Goal: Transaction & Acquisition: Purchase product/service

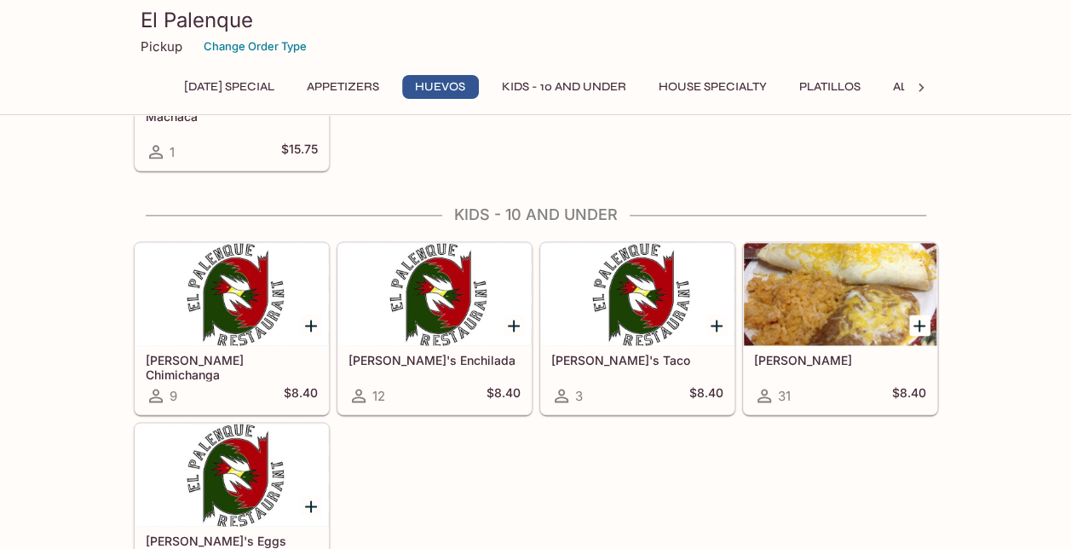
scroll to position [1031, 0]
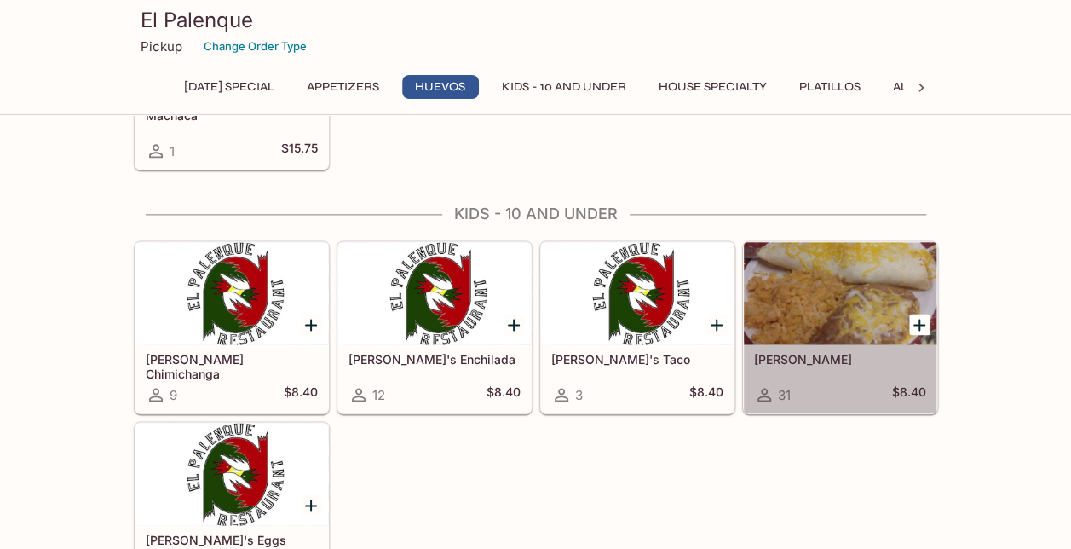
click at [807, 352] on h5 "[PERSON_NAME]" at bounding box center [840, 359] width 172 height 14
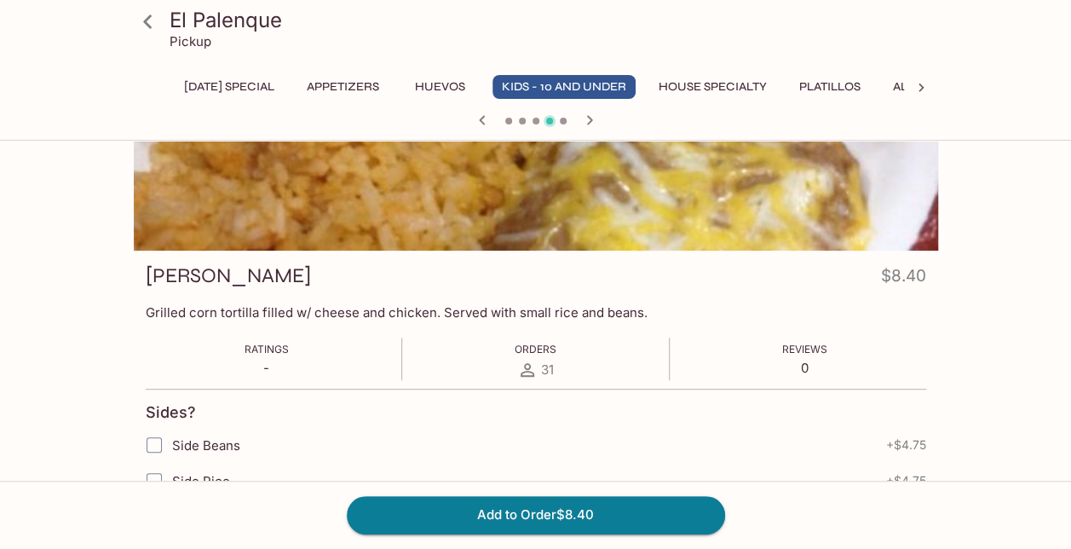
scroll to position [128, 0]
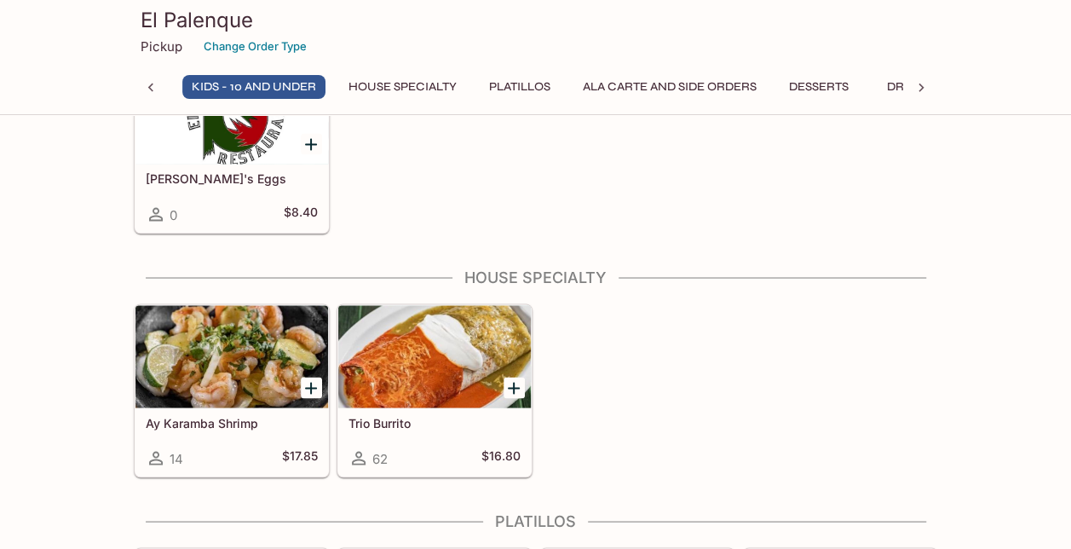
scroll to position [1393, 0]
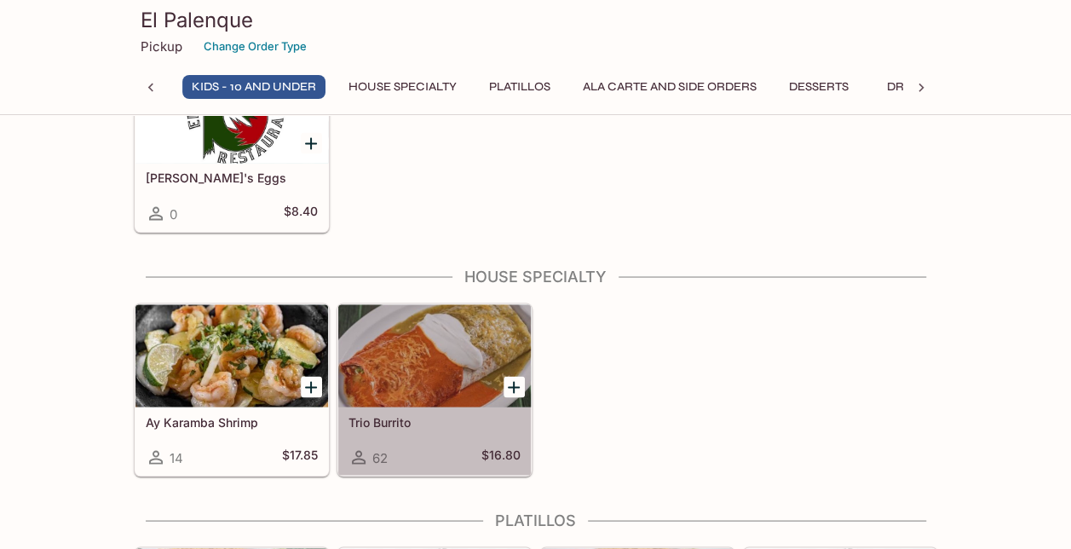
click at [455, 406] on div "Trio Burrito 62 $16.80" at bounding box center [434, 440] width 193 height 68
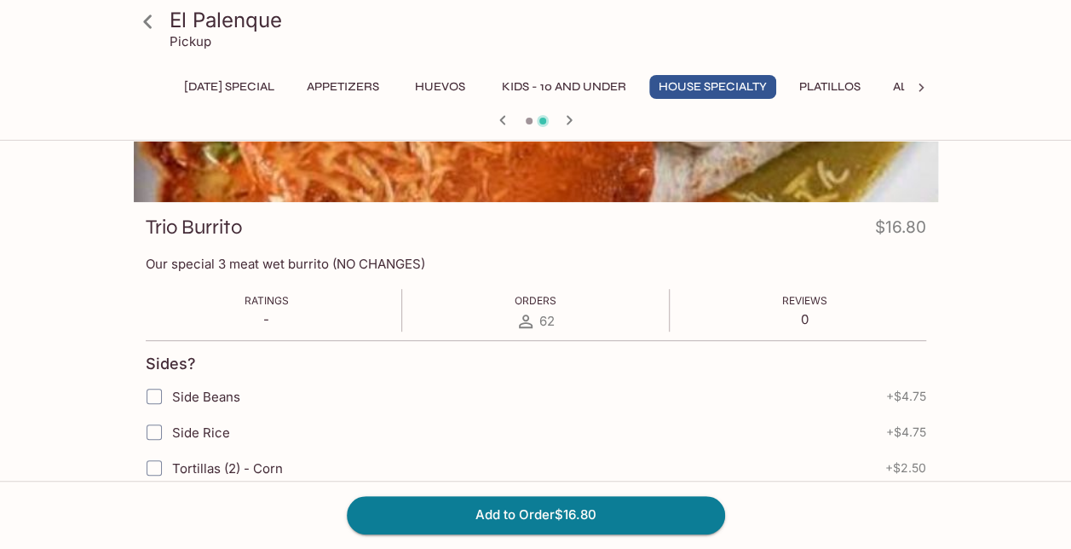
scroll to position [170, 0]
click at [161, 22] on icon at bounding box center [148, 22] width 30 height 30
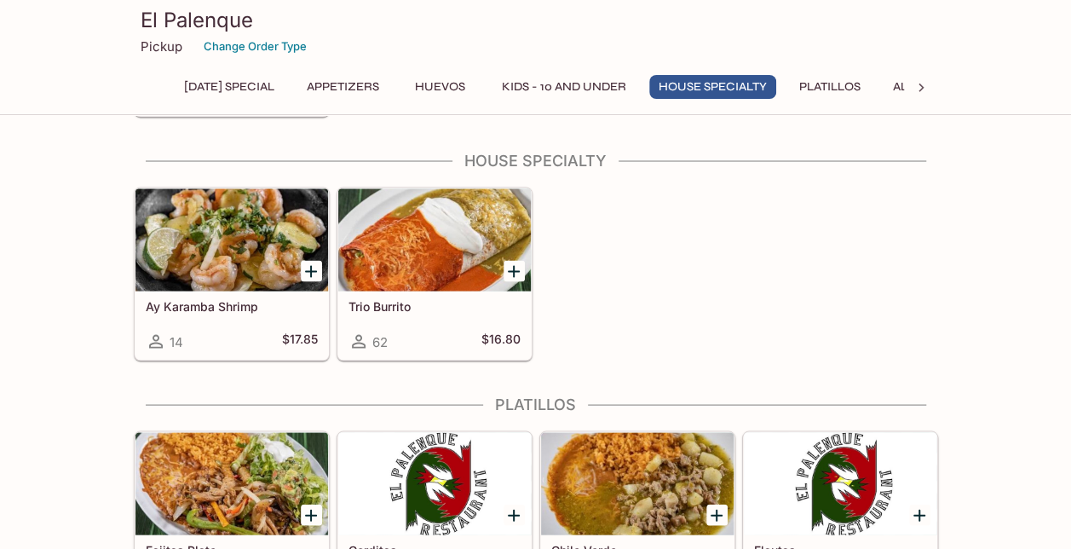
scroll to position [1510, 0]
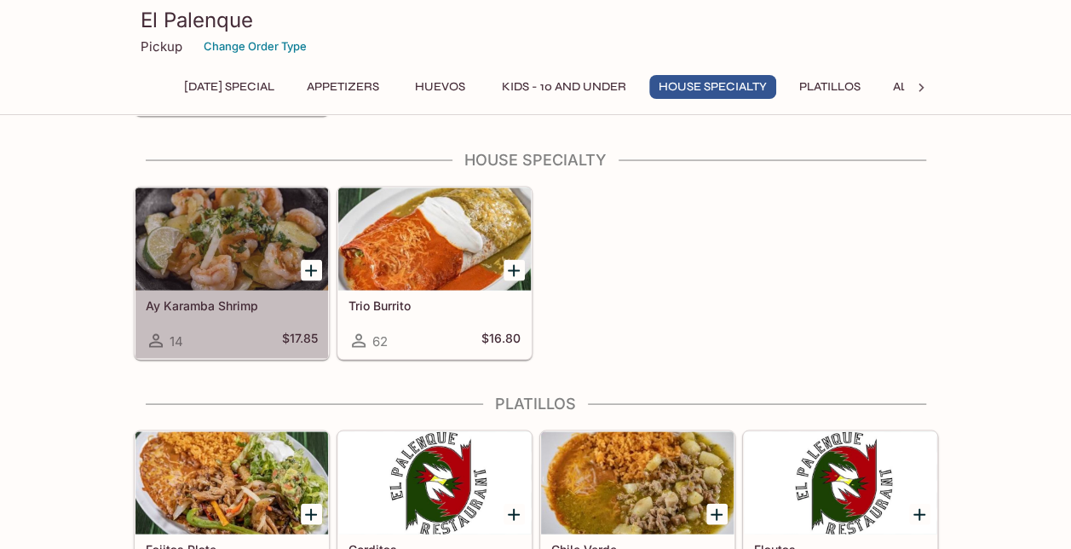
click at [208, 304] on div "Ay Karamba Shrimp 14 $17.85" at bounding box center [231, 324] width 193 height 68
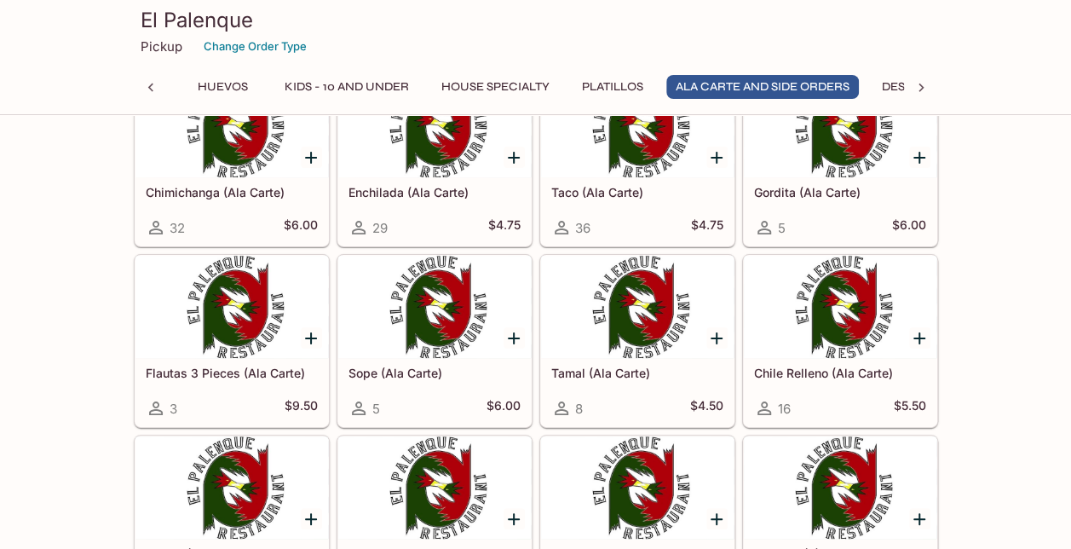
scroll to position [3221, 0]
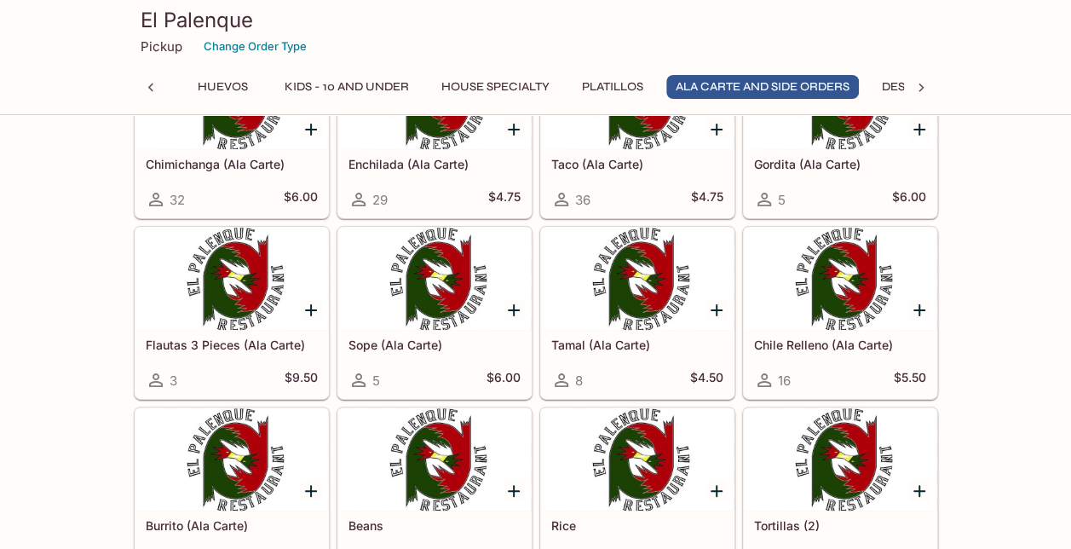
click at [418, 83] on button "Kids - 10 and Under" at bounding box center [346, 87] width 143 height 24
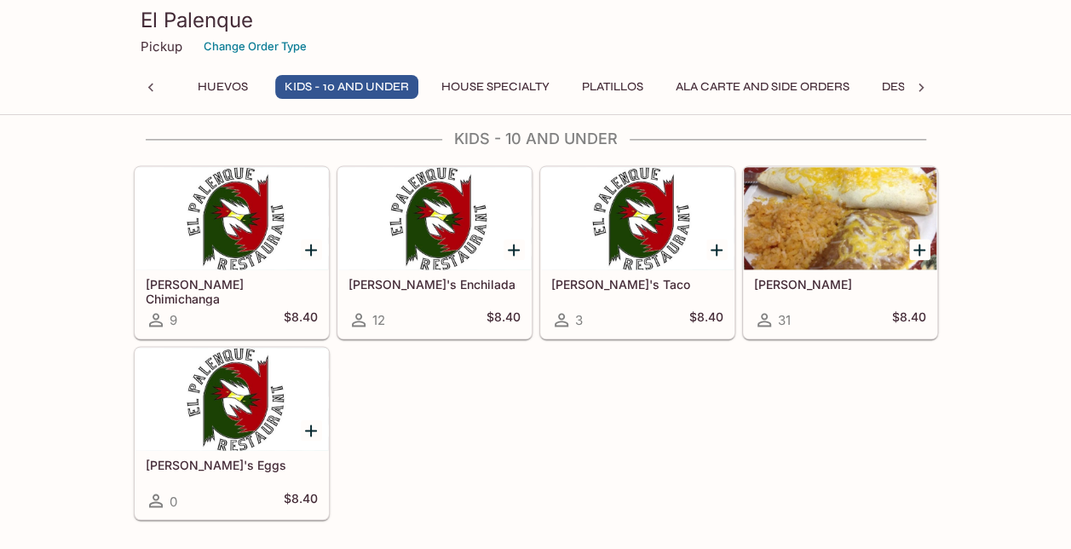
scroll to position [1085, 0]
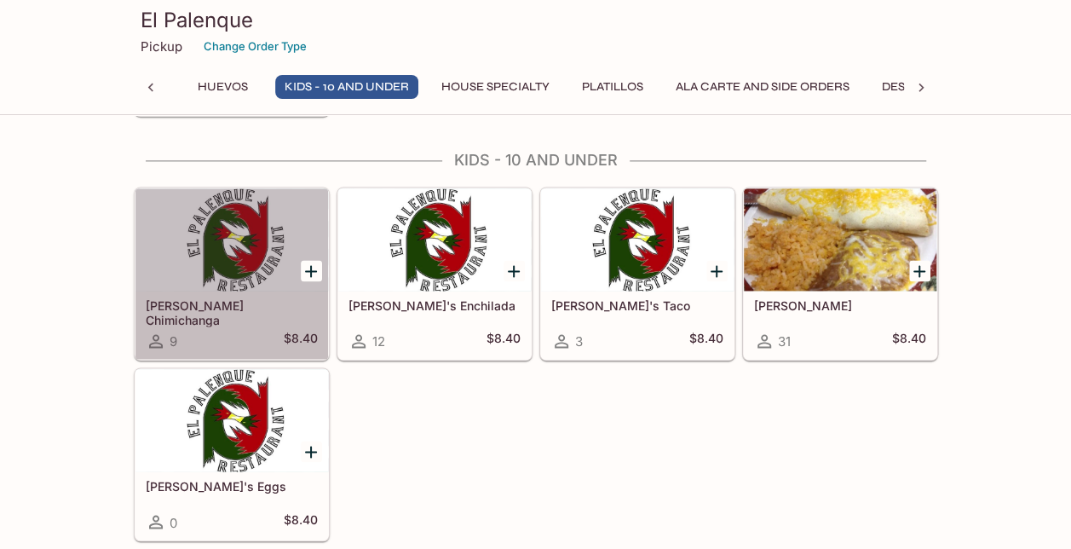
click at [257, 253] on div at bounding box center [231, 239] width 193 height 102
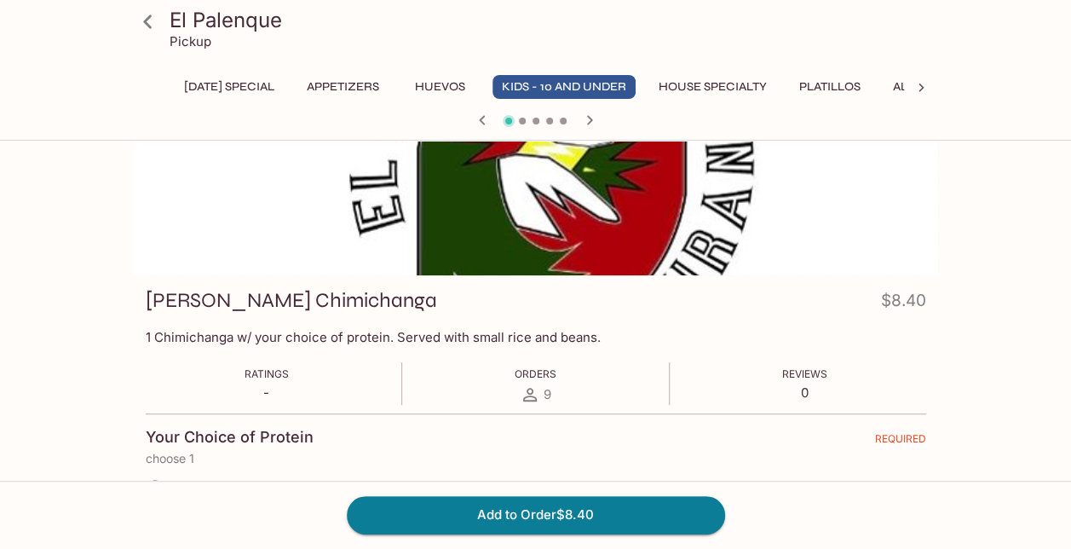
scroll to position [99, 0]
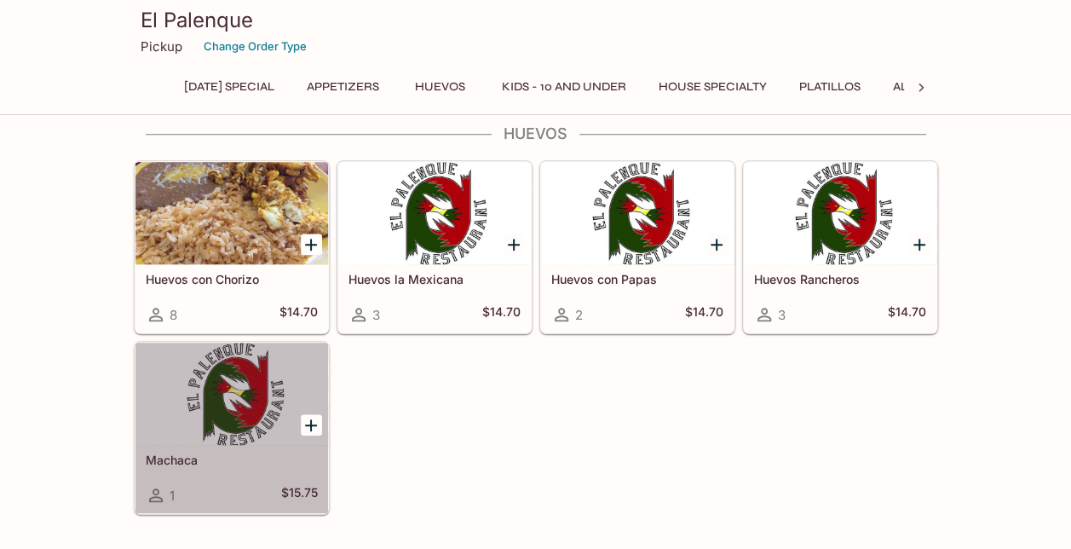
click at [240, 395] on div at bounding box center [231, 393] width 193 height 102
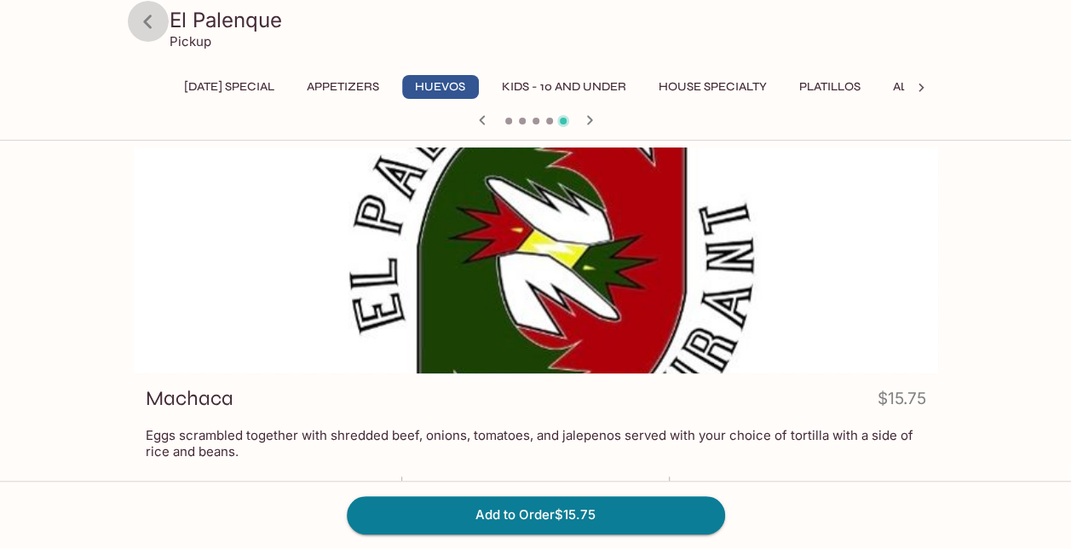
click at [148, 22] on icon at bounding box center [148, 22] width 30 height 30
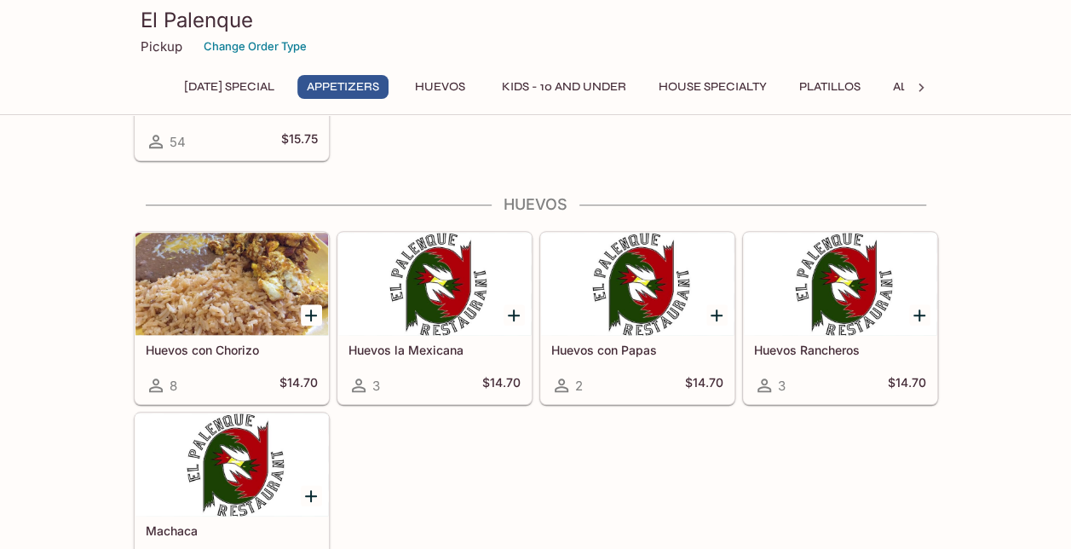
scroll to position [617, 0]
click at [592, 73] on div "El Palenque Pickup Change Order Type [DATE] Special Appetizers Huevos Kids - 10…" at bounding box center [536, 54] width 818 height 109
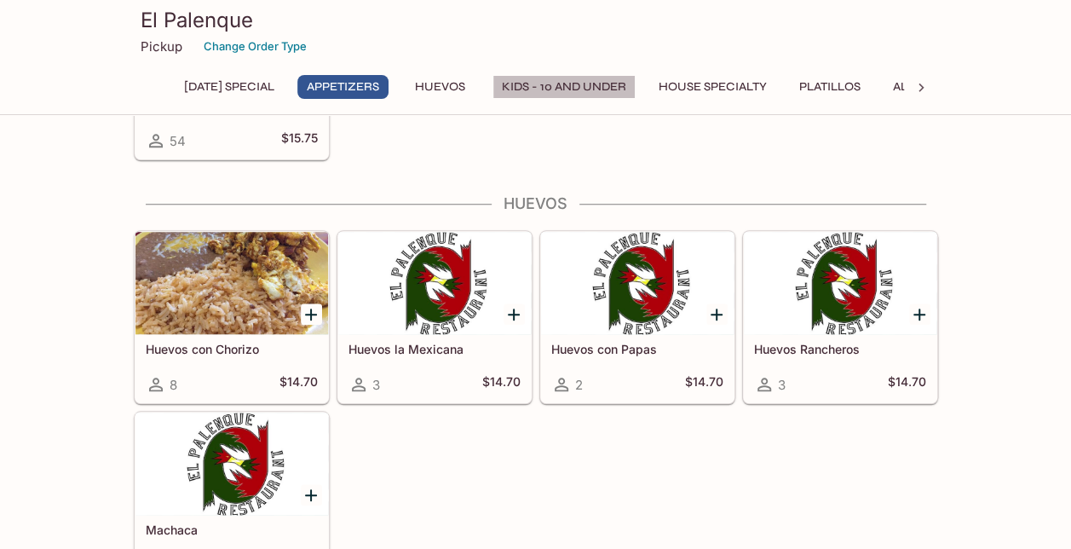
click at [588, 86] on button "Kids - 10 and Under" at bounding box center [563, 87] width 143 height 24
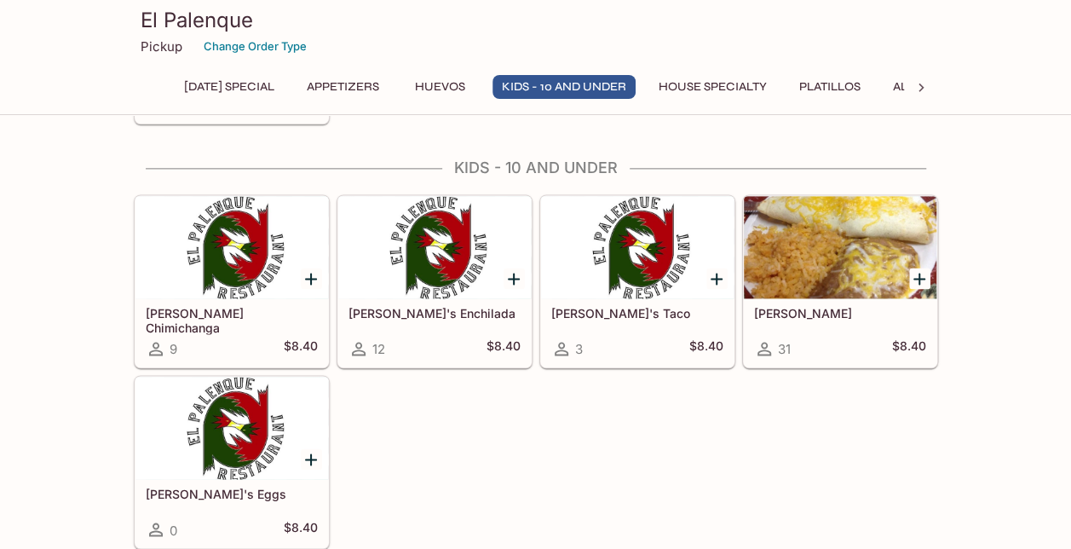
scroll to position [1085, 0]
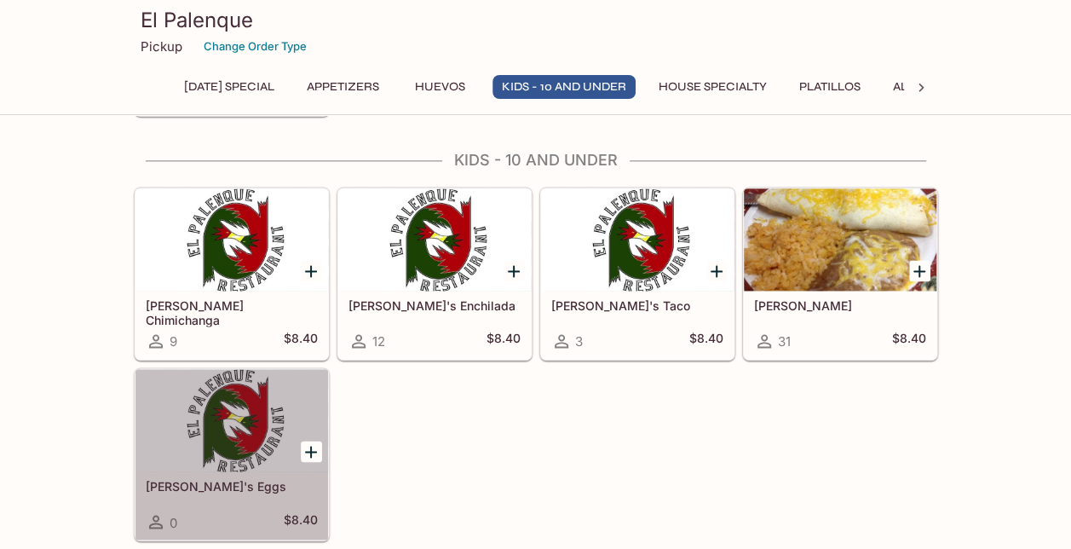
click at [234, 437] on div at bounding box center [231, 420] width 193 height 102
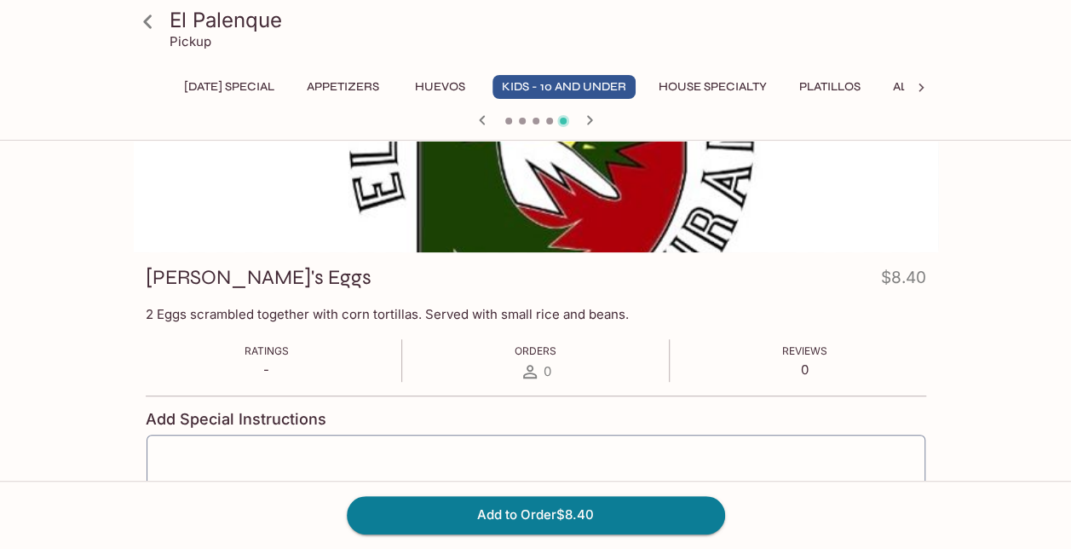
scroll to position [122, 0]
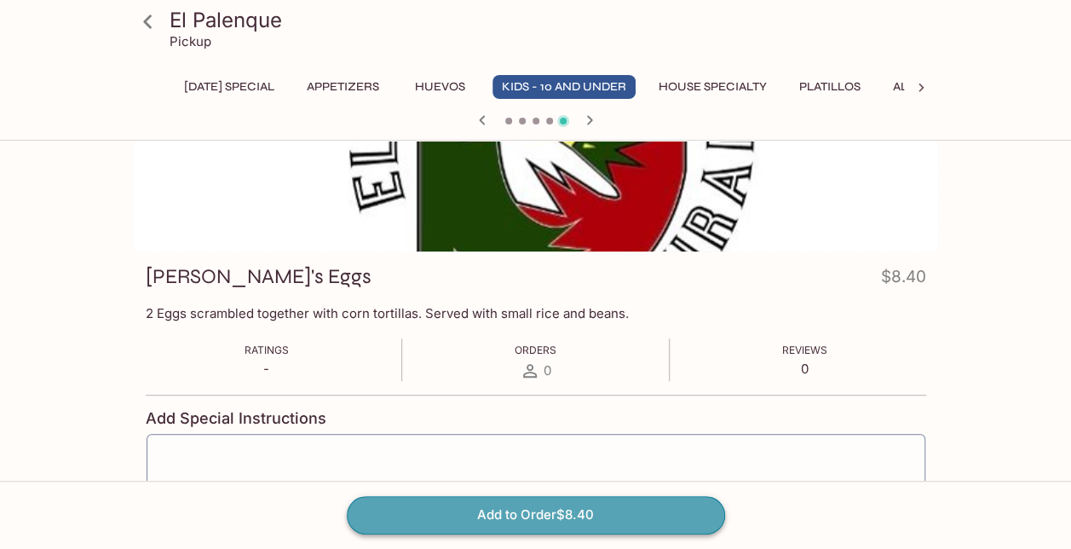
click at [450, 521] on button "Add to Order $8.40" at bounding box center [536, 514] width 378 height 37
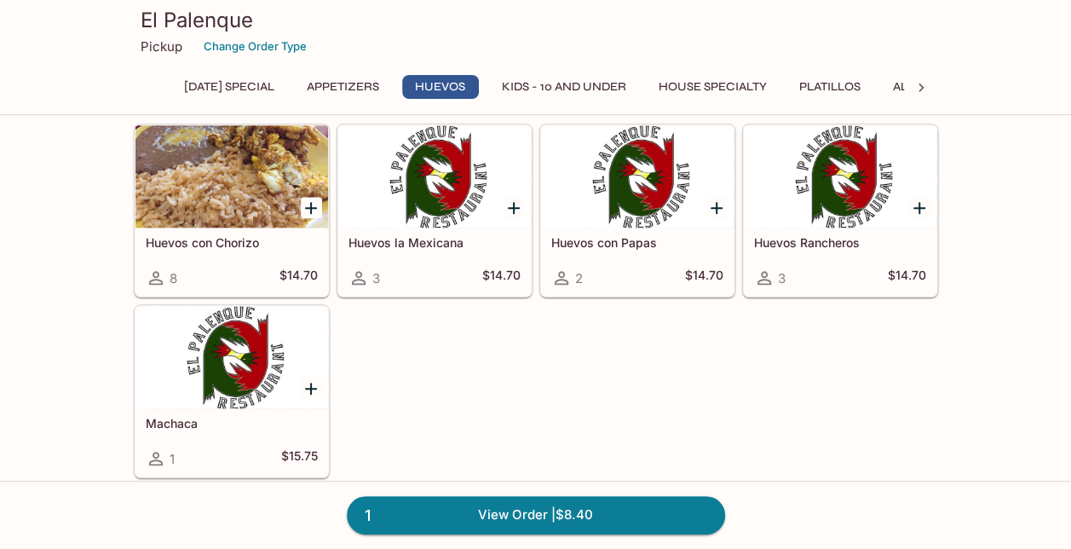
scroll to position [724, 0]
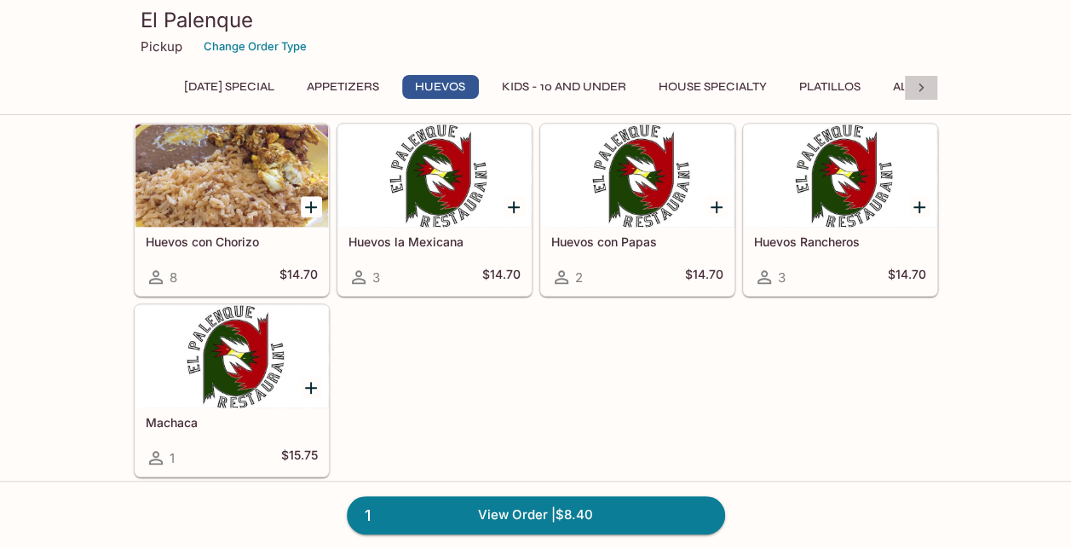
click at [912, 93] on icon at bounding box center [920, 87] width 17 height 17
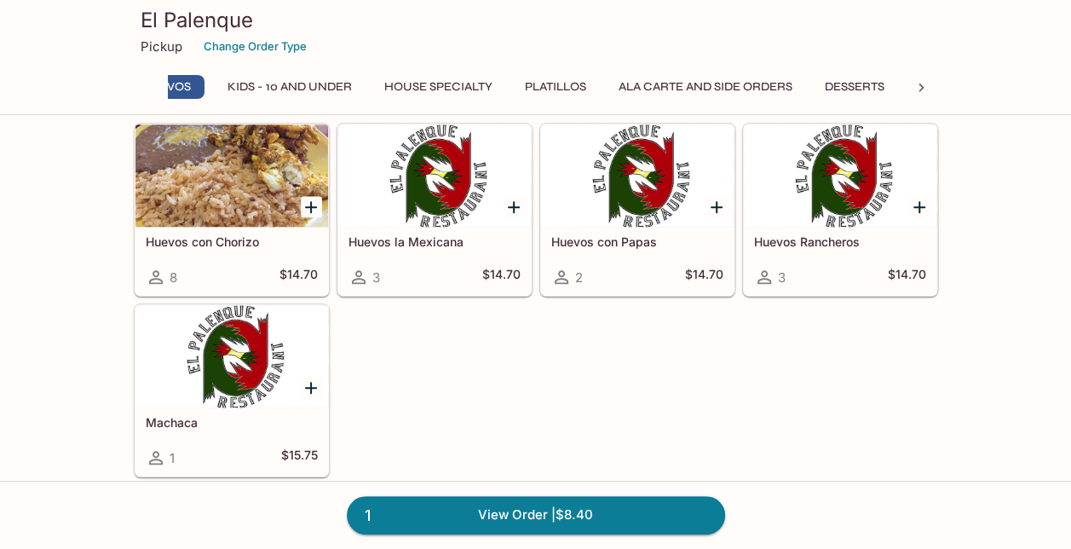
scroll to position [0, 400]
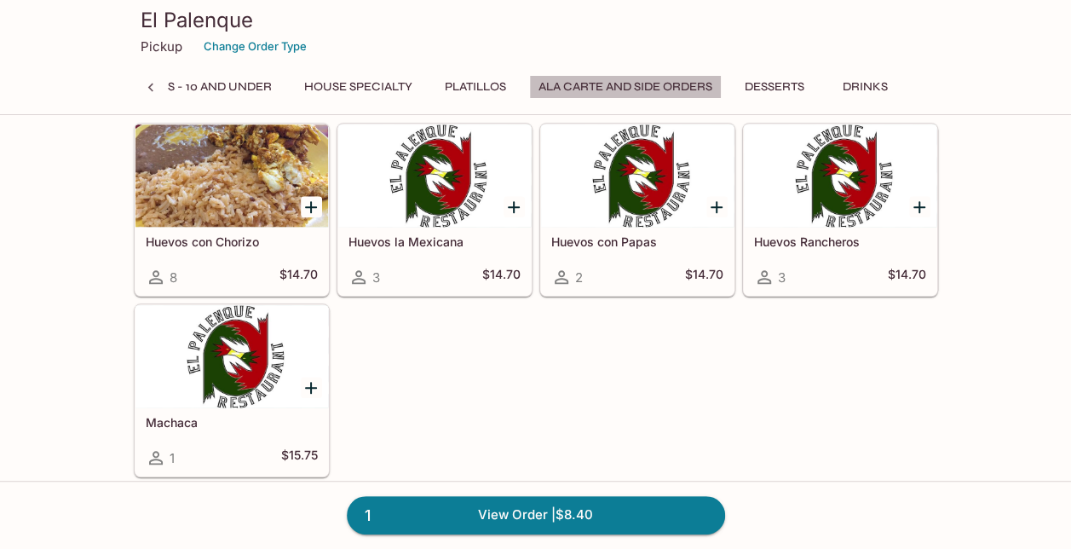
click at [605, 78] on button "Ala Carte and Side Orders" at bounding box center [625, 87] width 193 height 24
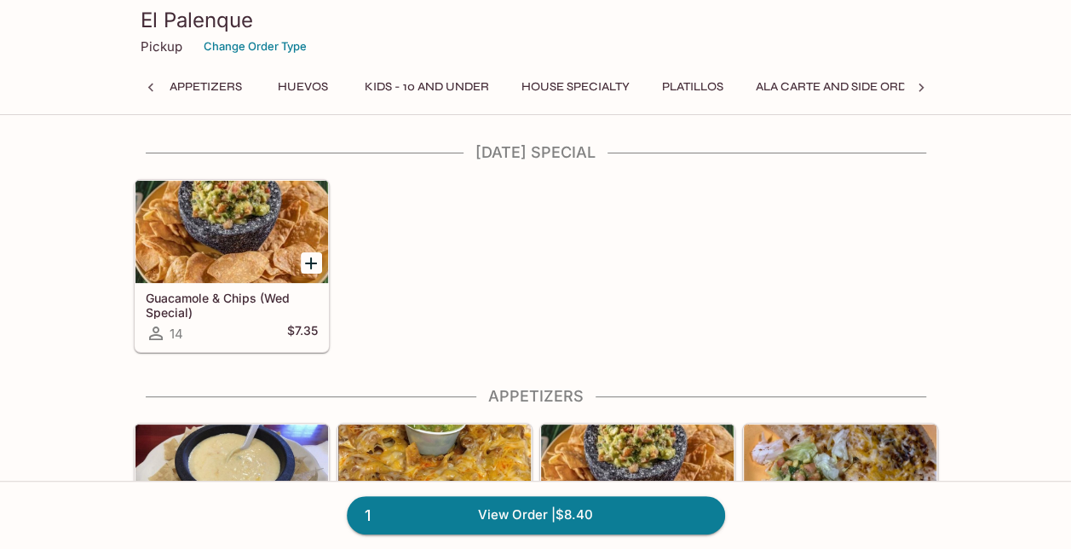
scroll to position [0, 7]
